Goal: Find contact information: Find contact information

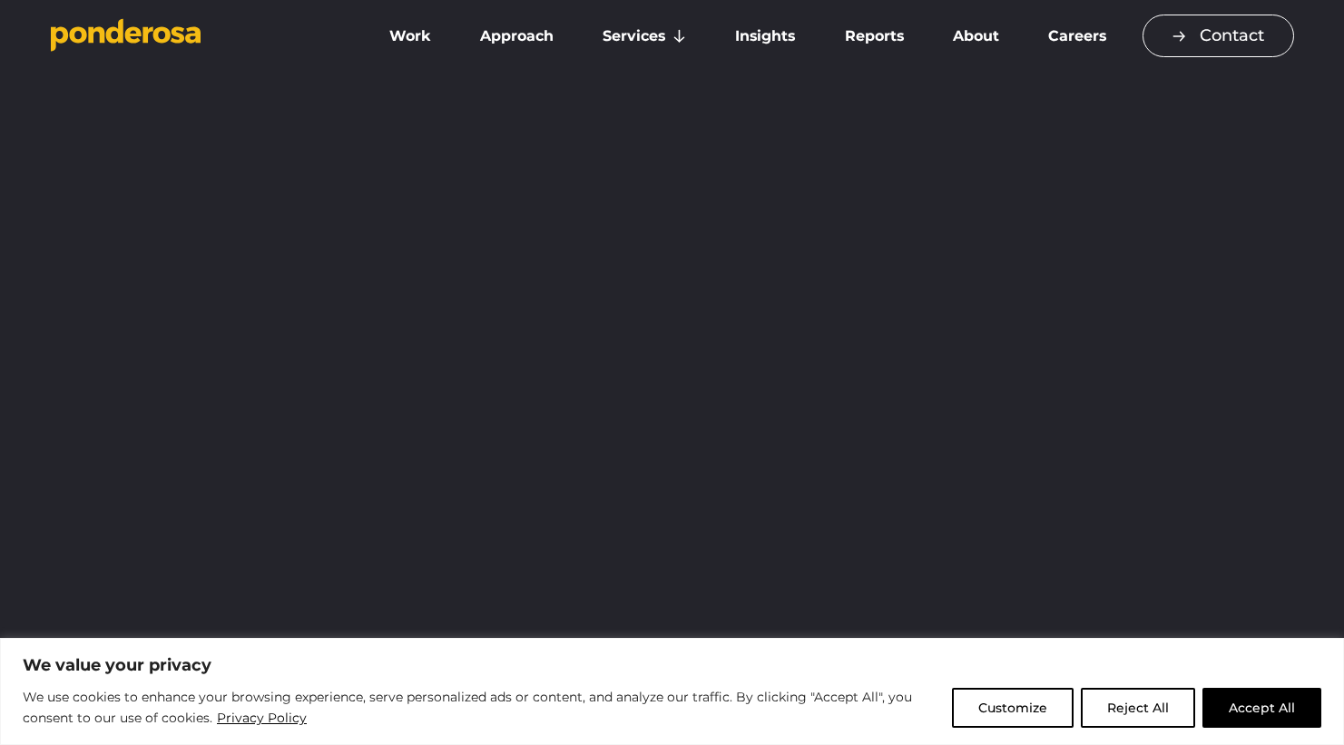
click at [1189, 39] on link "Contact" at bounding box center [1219, 36] width 152 height 43
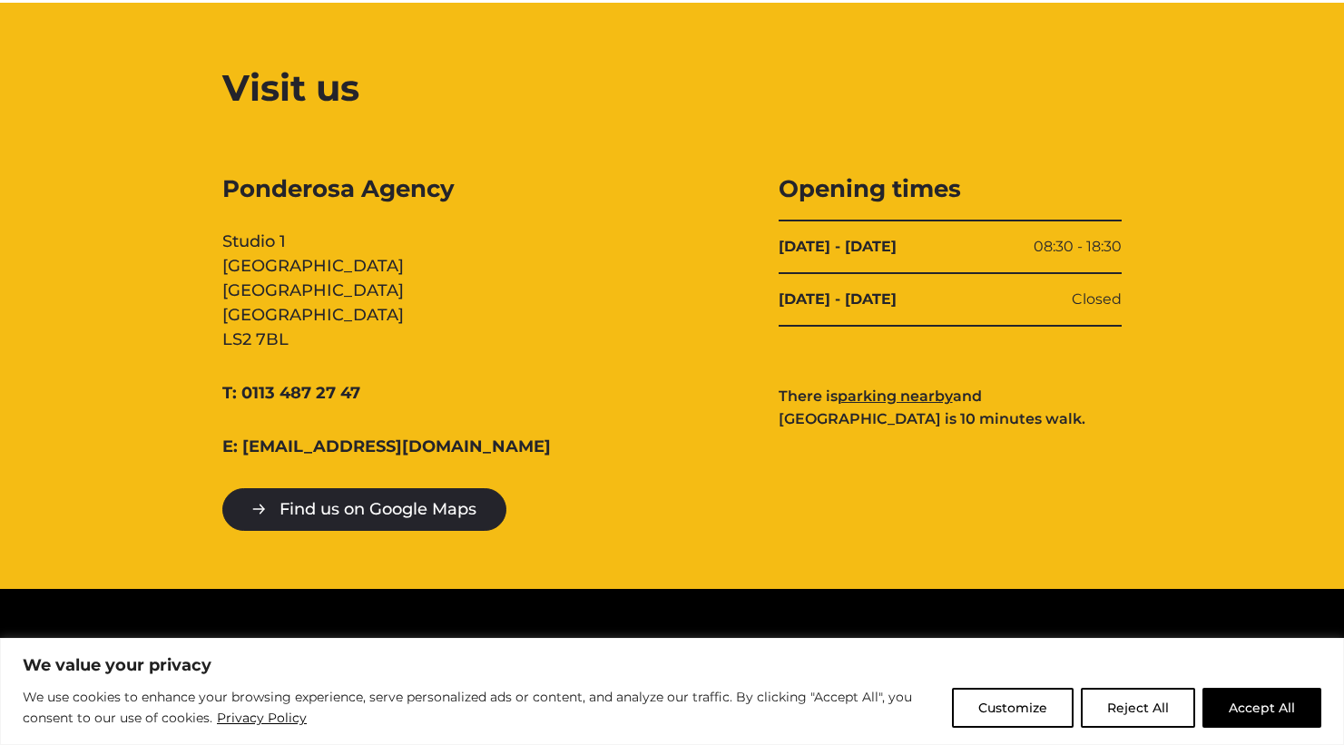
scroll to position [1792, 0]
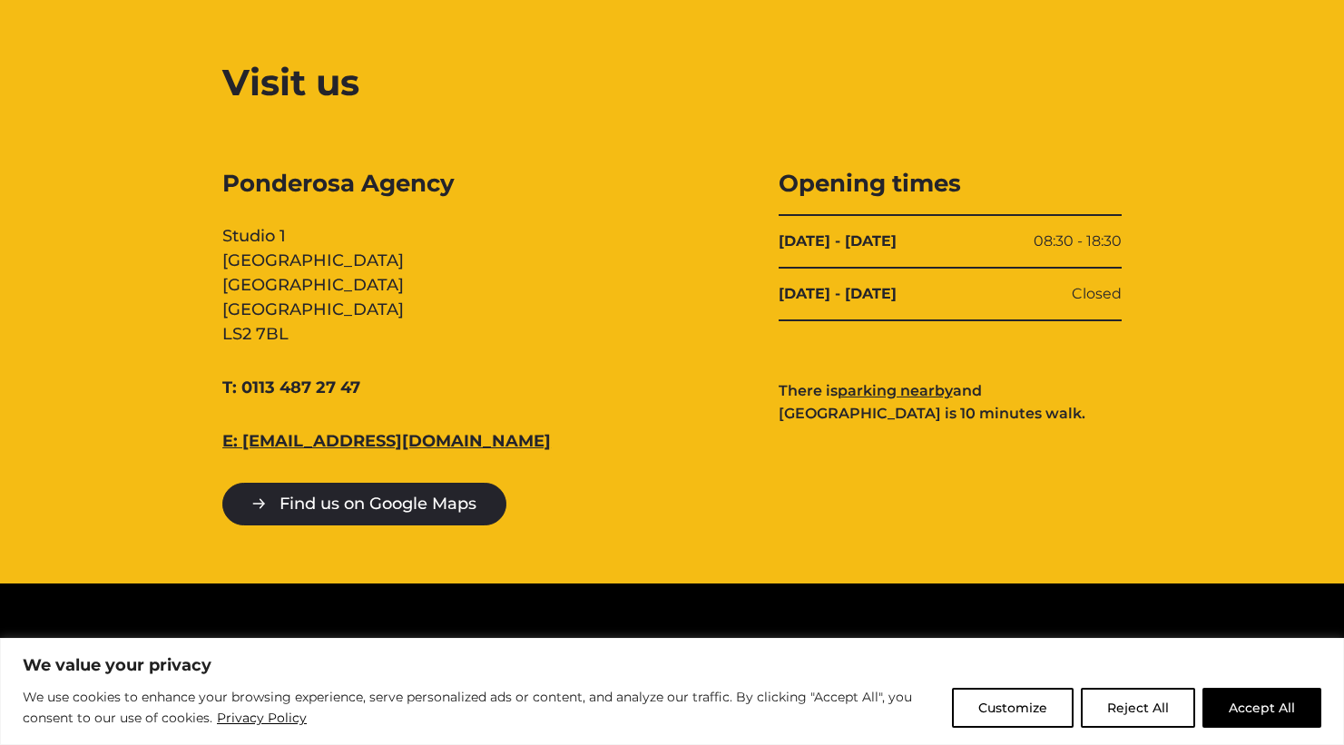
drag, startPoint x: 446, startPoint y: 446, endPoint x: 244, endPoint y: 451, distance: 201.6
click at [244, 451] on div "E: [EMAIL_ADDRESS][DOMAIN_NAME]" at bounding box center [393, 441] width 343 height 25
copy link "[EMAIL_ADDRESS][DOMAIN_NAME]"
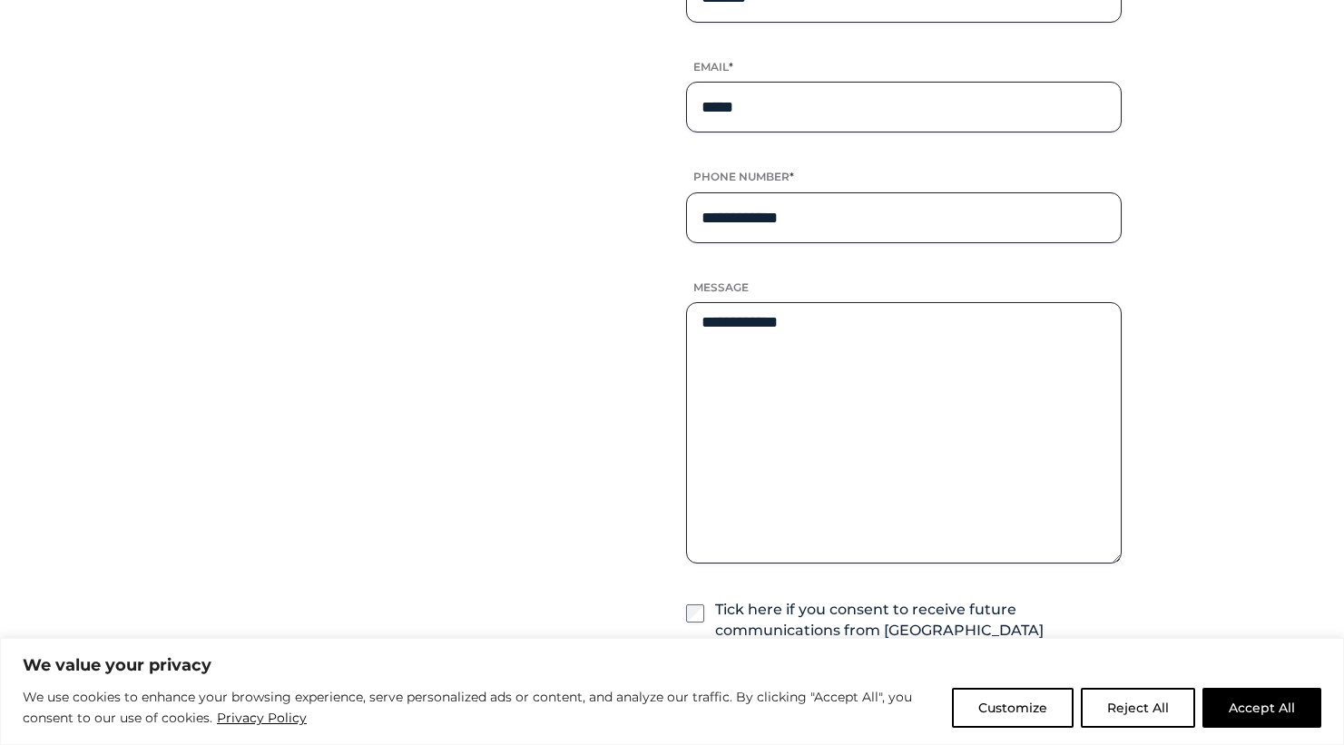
scroll to position [0, 0]
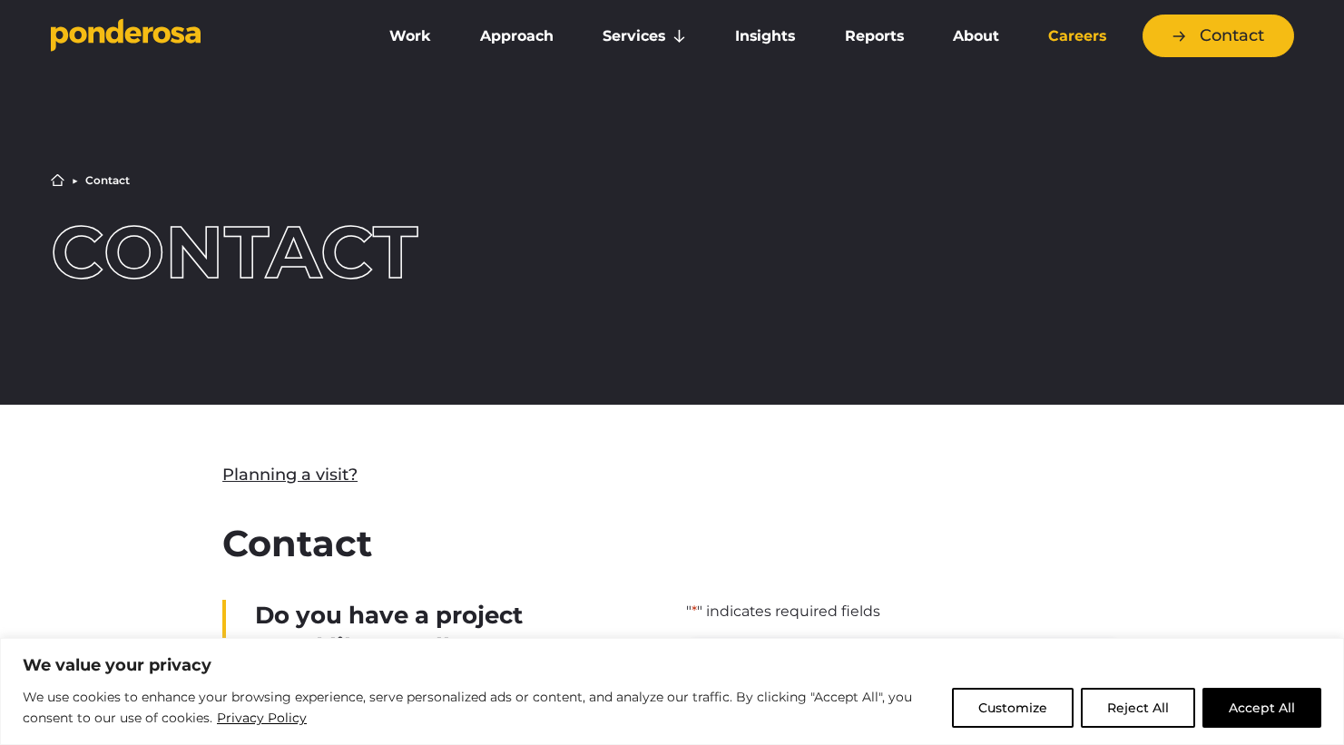
click at [1070, 34] on link "Careers" at bounding box center [1077, 36] width 100 height 38
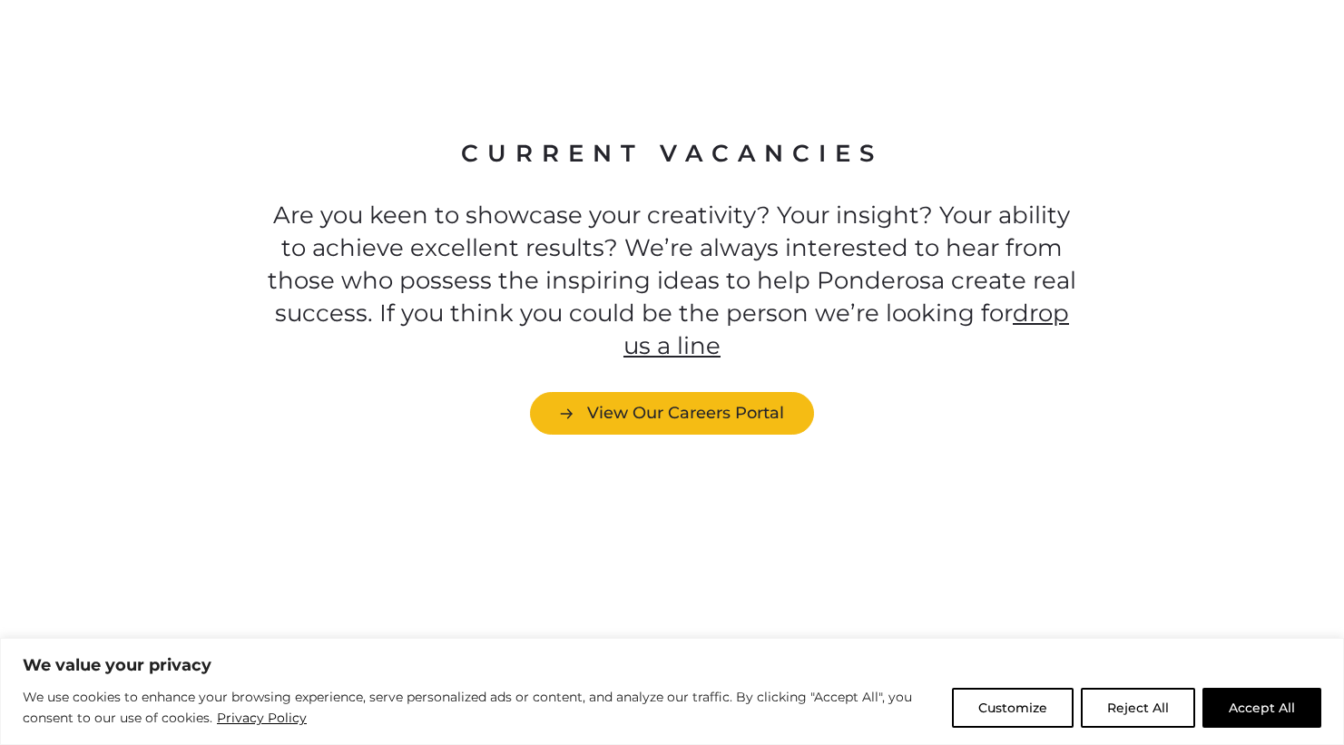
scroll to position [4991, 0]
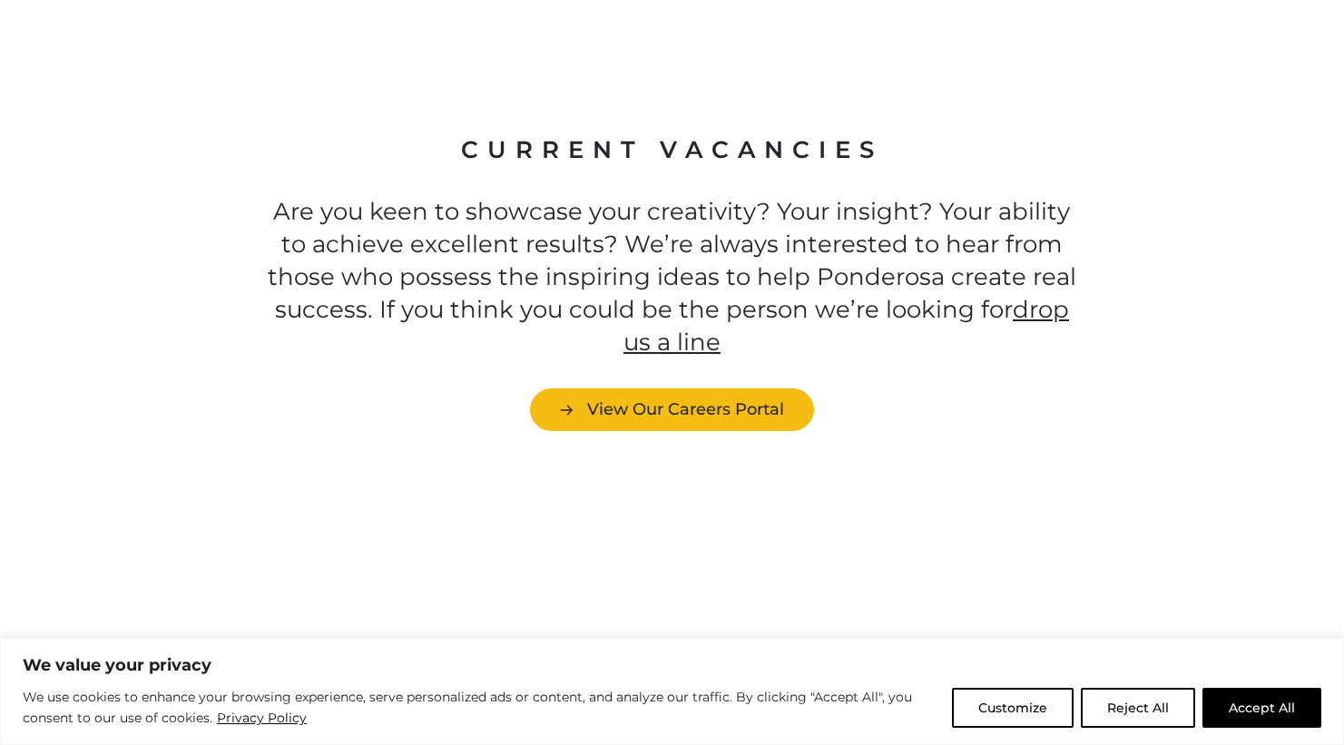
click at [691, 295] on link "drop us a line" at bounding box center [847, 326] width 446 height 62
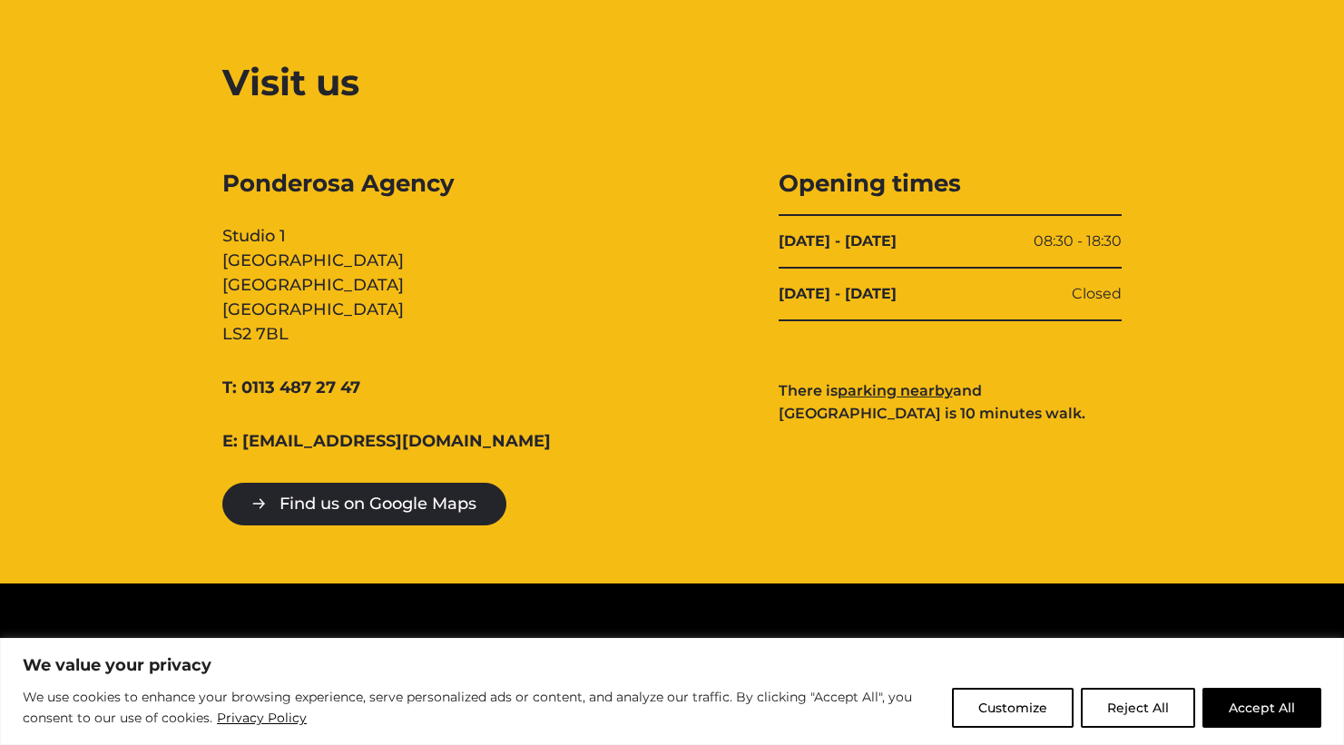
scroll to position [1793, 0]
